Goal: Task Accomplishment & Management: Use online tool/utility

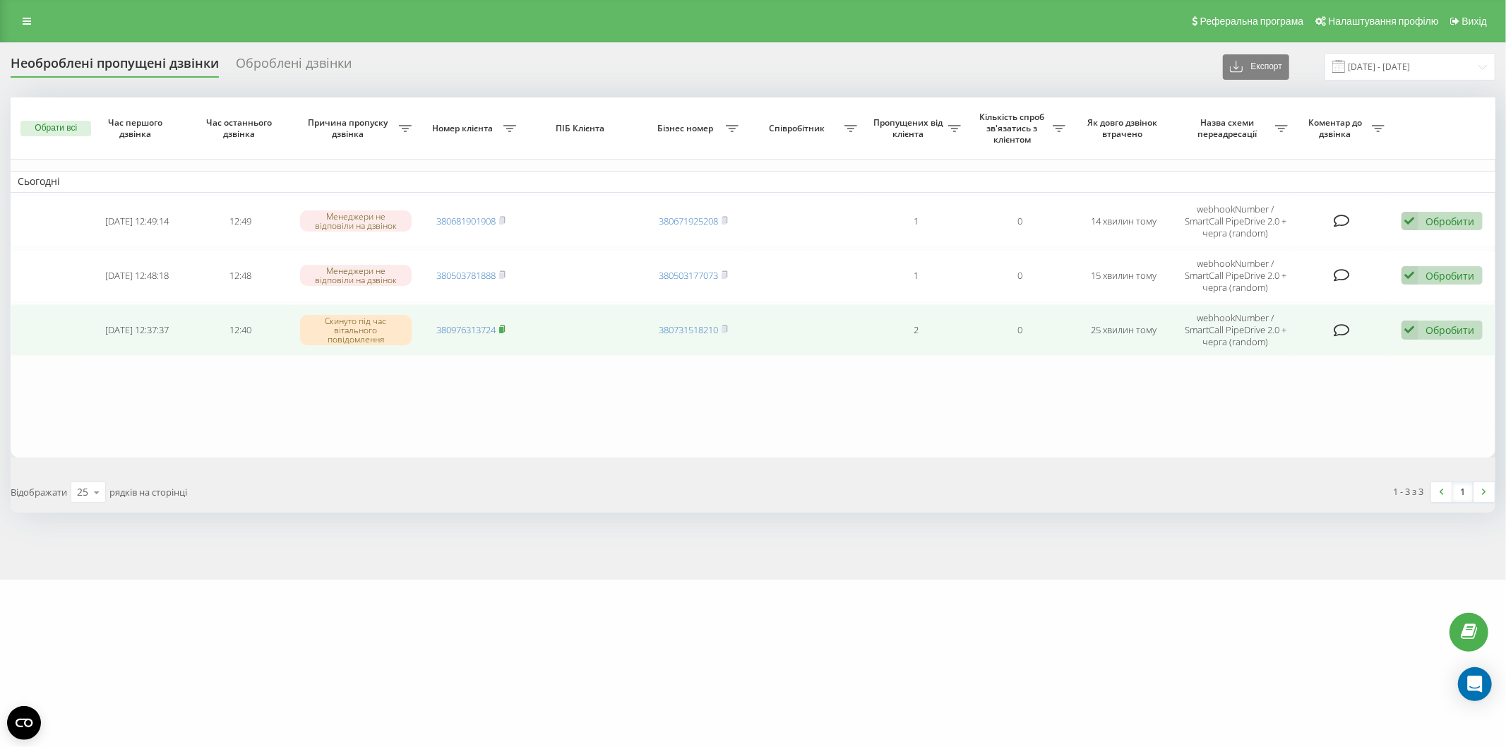
click at [503, 327] on rect at bounding box center [501, 330] width 4 height 6
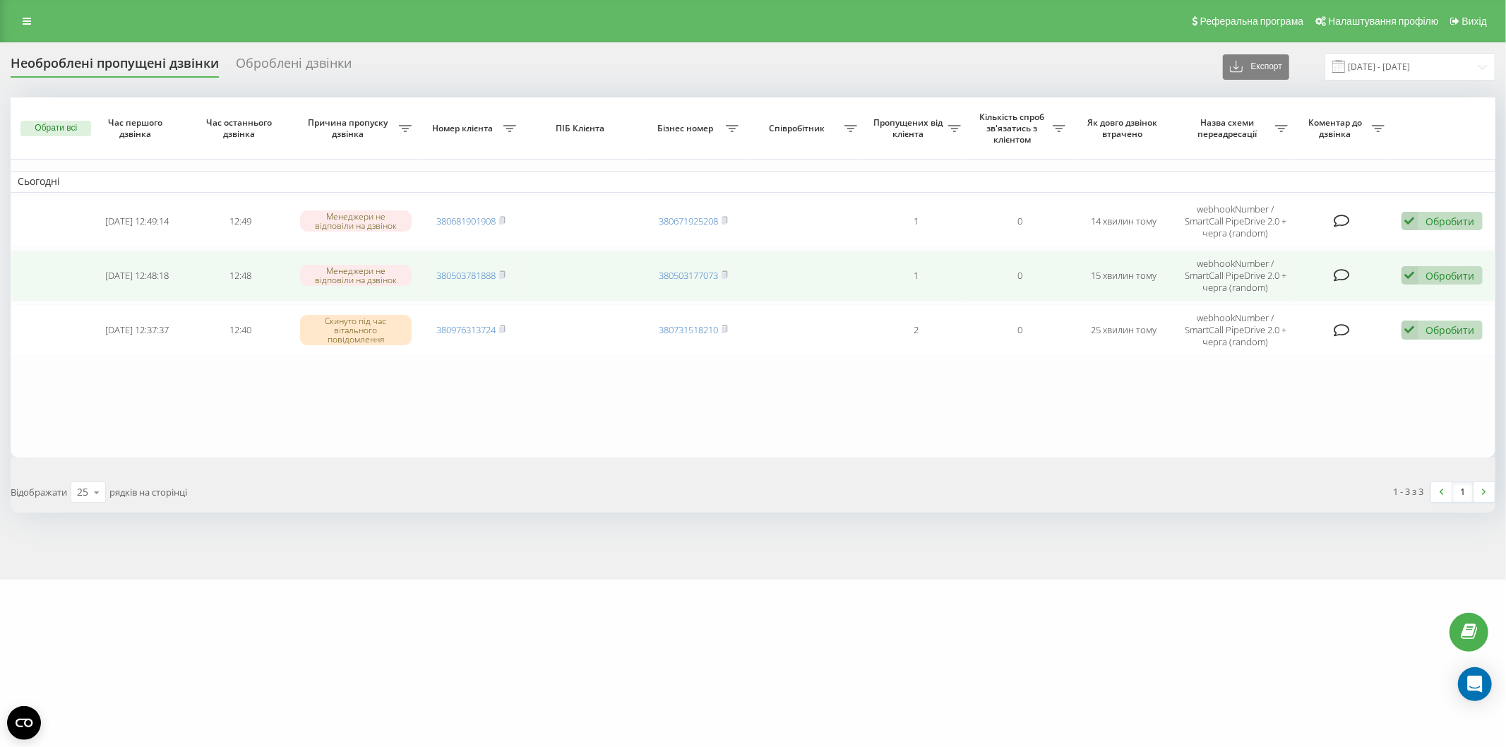
click at [508, 273] on td "380503781888" at bounding box center [471, 276] width 104 height 52
click at [503, 274] on rect at bounding box center [501, 276] width 4 height 6
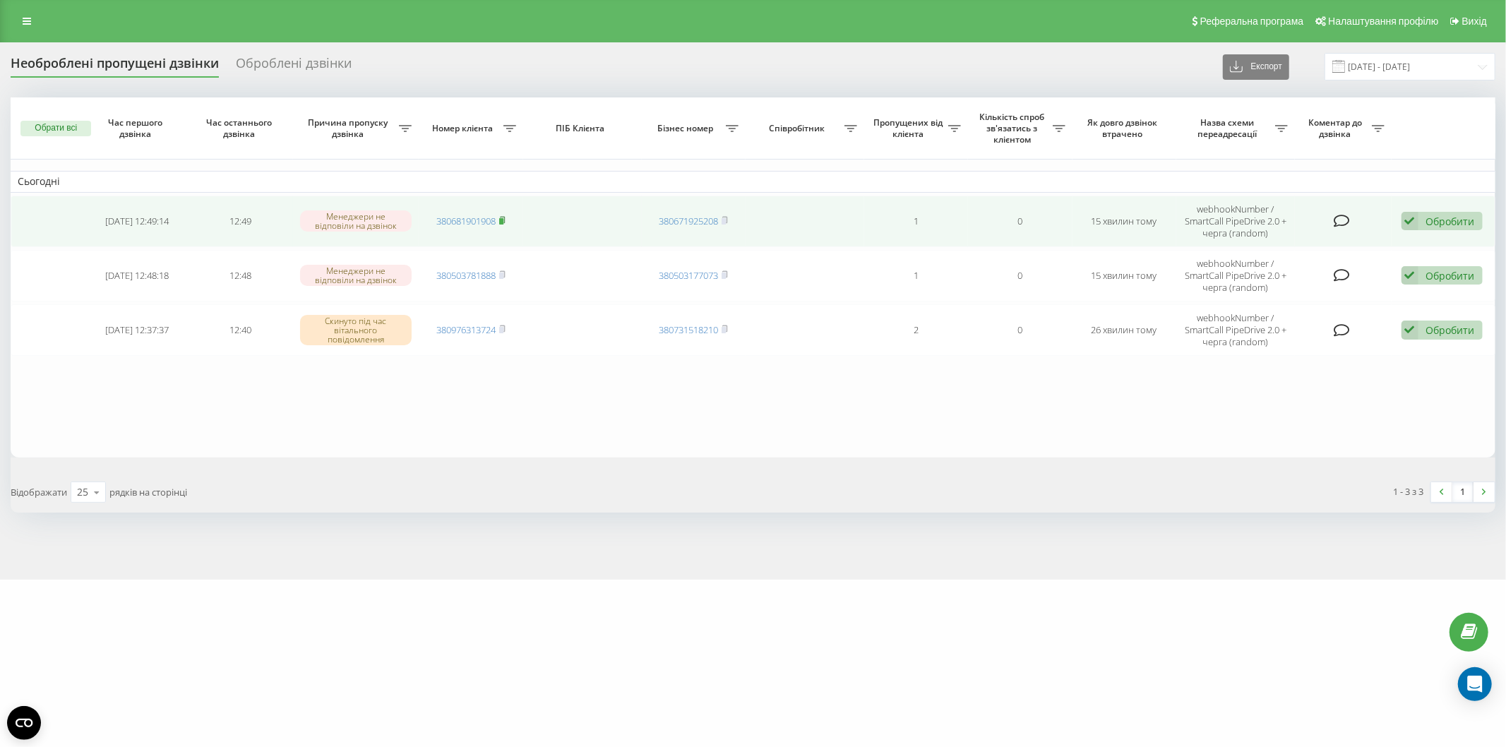
click at [501, 217] on icon at bounding box center [502, 220] width 6 height 8
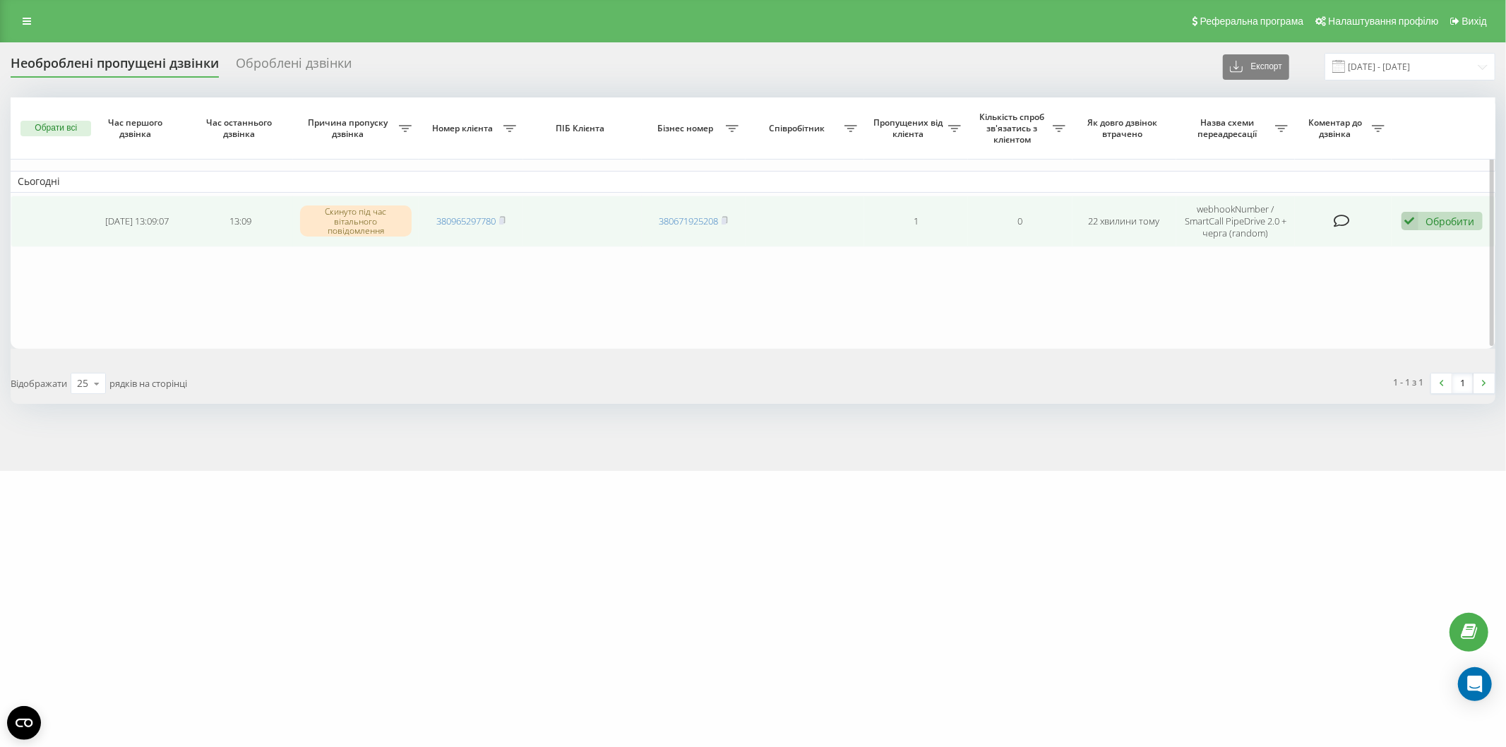
click at [1437, 221] on div "Обробити" at bounding box center [1450, 221] width 49 height 13
click at [1387, 252] on div "Не вдалося зв'язатися" at bounding box center [1350, 243] width 264 height 25
